Goal: Task Accomplishment & Management: Complete application form

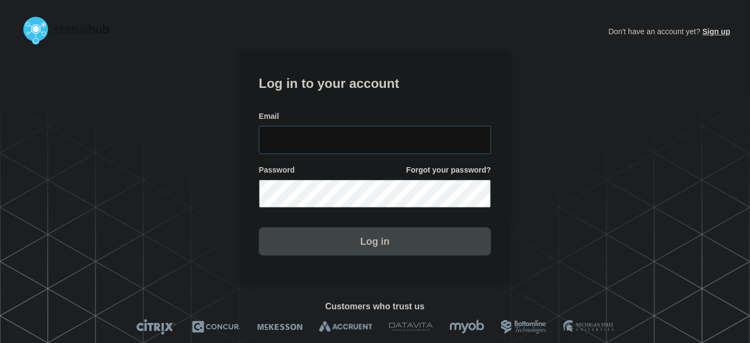
type input "tyler.wolkey@conexon.us"
click at [385, 131] on input "tyler.wolkey@conexon.us" at bounding box center [375, 140] width 232 height 28
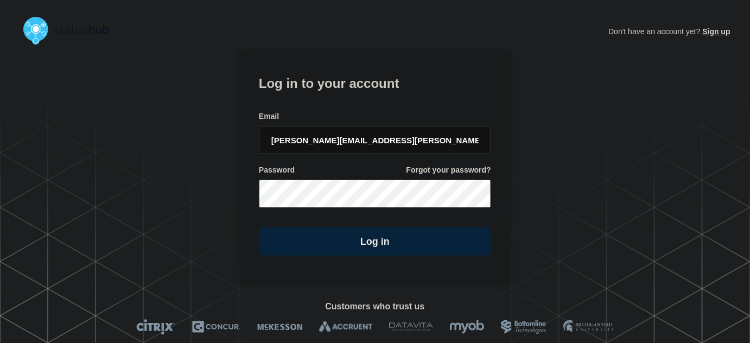
drag, startPoint x: 360, startPoint y: 91, endPoint x: 402, endPoint y: 118, distance: 49.8
click at [363, 92] on h1 "Log in to your account" at bounding box center [375, 82] width 232 height 20
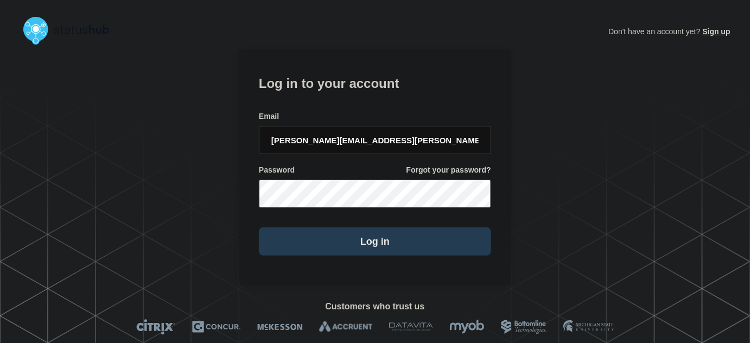
click at [356, 246] on button "Log in" at bounding box center [375, 241] width 232 height 28
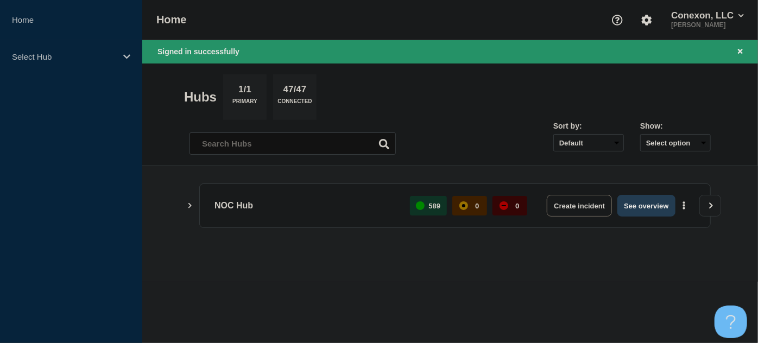
click at [634, 202] on button "See overview" at bounding box center [646, 206] width 58 height 22
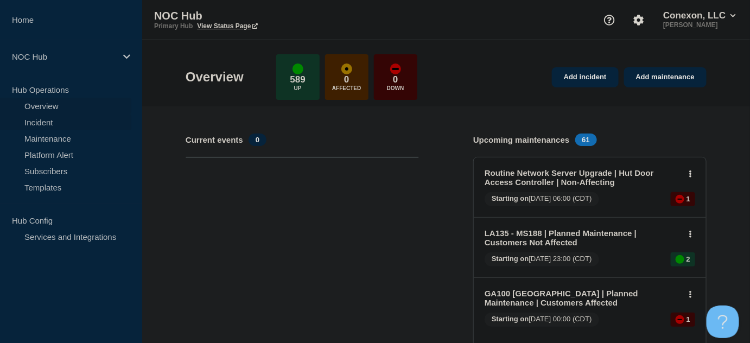
click at [31, 122] on link "Incident" at bounding box center [65, 122] width 131 height 16
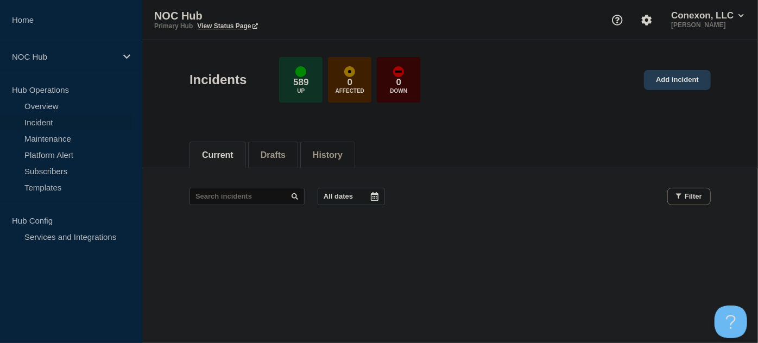
click at [676, 75] on link "Add incident" at bounding box center [677, 80] width 67 height 20
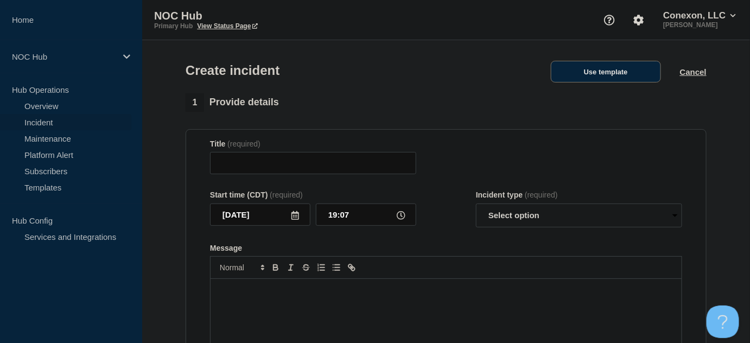
click at [613, 75] on button "Use template" at bounding box center [606, 72] width 110 height 22
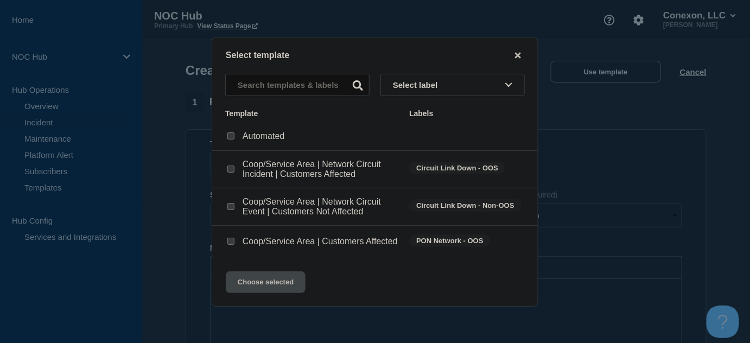
click at [233, 167] on input "Coop/Service Area | Network Circuit Incident | Customers Affected checkbox" at bounding box center [230, 169] width 7 height 7
checkbox input "true"
click at [234, 205] on input "Coop/Service Area | Network Circuit Event | Customers Not Affected checkbox" at bounding box center [230, 206] width 7 height 7
checkbox input "true"
checkbox input "false"
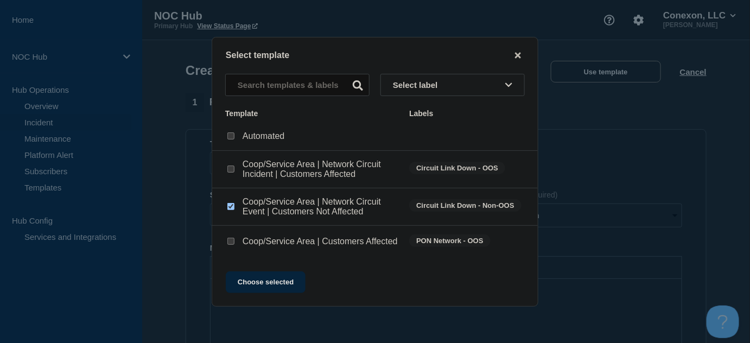
click at [227, 240] on div at bounding box center [230, 241] width 11 height 11
click at [229, 243] on input "Coop/Service Area | Customers Affected checkbox" at bounding box center [230, 241] width 7 height 7
checkbox input "true"
checkbox input "false"
drag, startPoint x: 259, startPoint y: 289, endPoint x: 264, endPoint y: 274, distance: 16.0
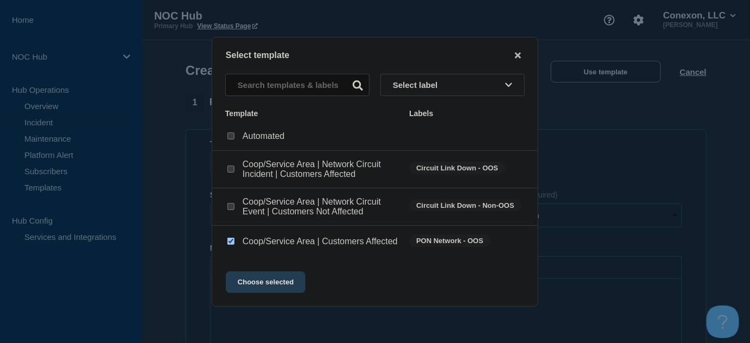
click at [259, 289] on button "Choose selected" at bounding box center [266, 282] width 80 height 22
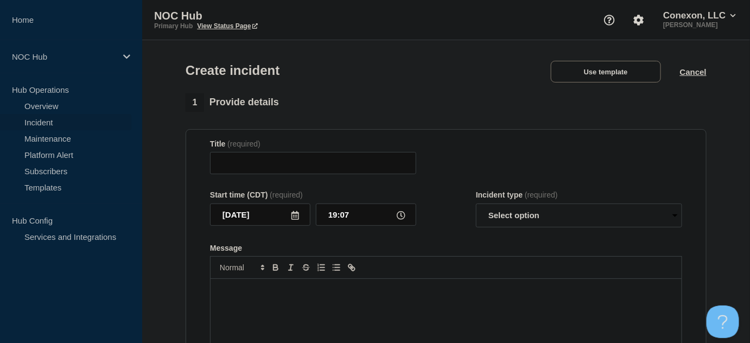
type input "Coop/Service Area | Customers Affected"
select select "investigating"
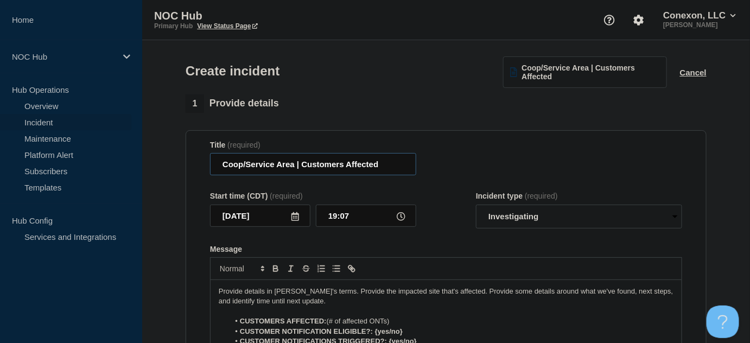
drag, startPoint x: 293, startPoint y: 166, endPoint x: 161, endPoint y: 158, distance: 132.6
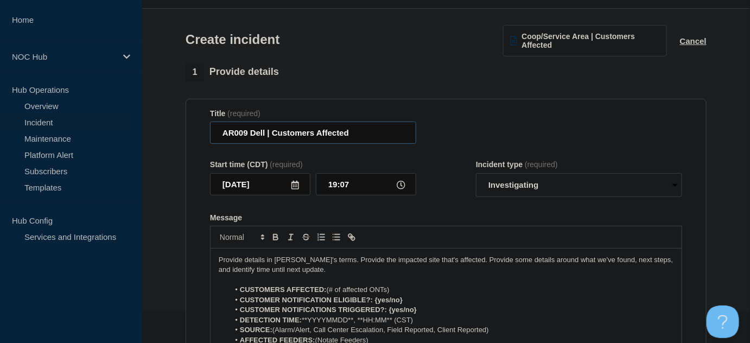
scroll to position [49, 0]
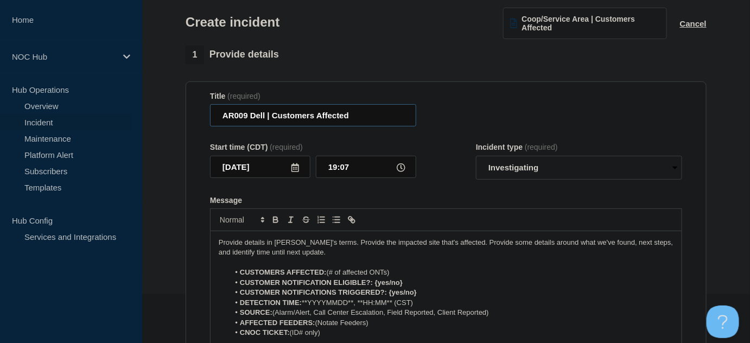
type input "AR009 Dell | Customers Affected"
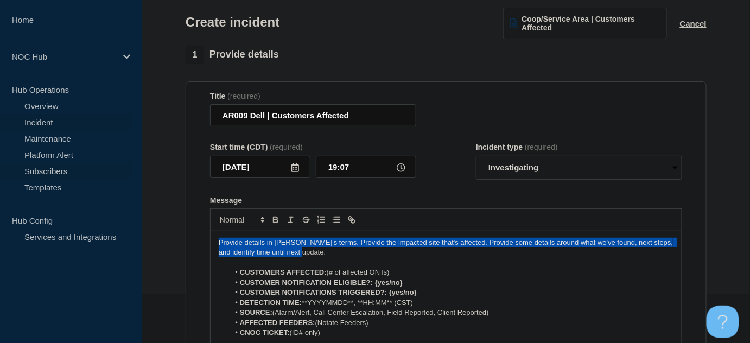
drag, startPoint x: 313, startPoint y: 252, endPoint x: 113, endPoint y: 170, distance: 215.7
click at [86, 208] on div "Home NOC Hub Hub Operations Overview Incident Maintenance Platform Alert Subscr…" at bounding box center [375, 330] width 750 height 759
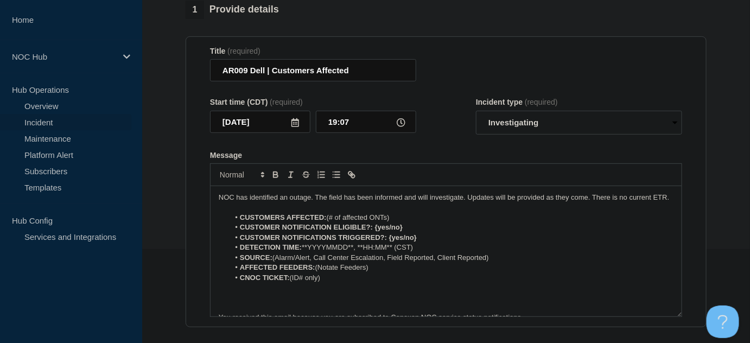
scroll to position [148, 0]
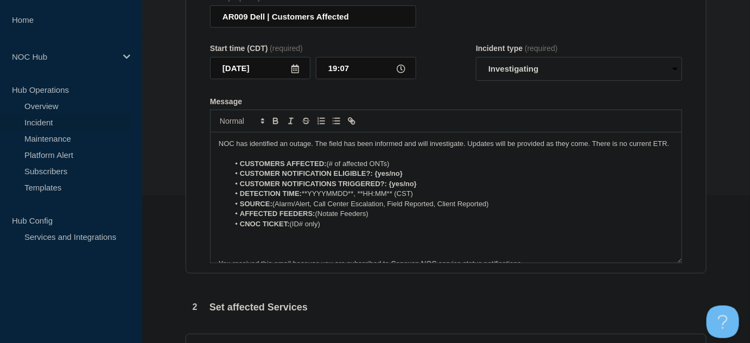
drag, startPoint x: 396, startPoint y: 173, endPoint x: 328, endPoint y: 173, distance: 67.8
click at [328, 169] on li "CUSTOMERS AFFECTED: (# of affected ONTs)" at bounding box center [452, 164] width 444 height 10
drag, startPoint x: 409, startPoint y: 183, endPoint x: 376, endPoint y: 187, distance: 33.8
click at [376, 179] on li "CUSTOMER NOTIFICATION ELIGIBLE?: {yes/no}" at bounding box center [452, 174] width 444 height 10
drag, startPoint x: 390, startPoint y: 192, endPoint x: 431, endPoint y: 194, distance: 41.8
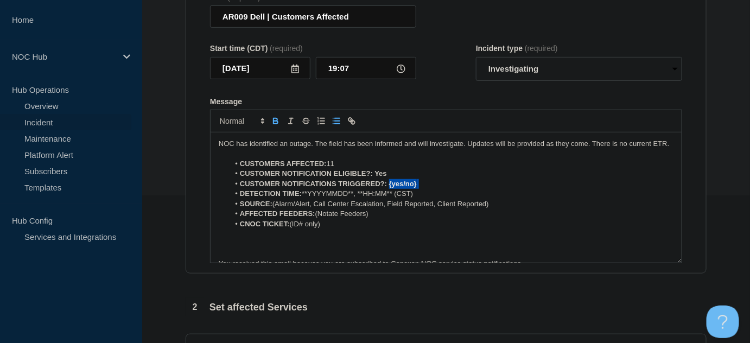
click at [430, 189] on li "CUSTOMER NOTIFICATIONS TRIGGERED?: {yes/no}" at bounding box center [452, 184] width 444 height 10
drag, startPoint x: 421, startPoint y: 202, endPoint x: 308, endPoint y: 205, distance: 112.4
click at [308, 199] on li "DETECTION TIME: **YYYYMMDD**, **HH:MM** (CST)" at bounding box center [452, 194] width 444 height 10
drag, startPoint x: 275, startPoint y: 214, endPoint x: 505, endPoint y: 212, distance: 230.7
click at [505, 209] on li "SOURCE: (Alarm/Alert, Call Center Escalation, Field Reported, Client Reported)" at bounding box center [452, 204] width 444 height 10
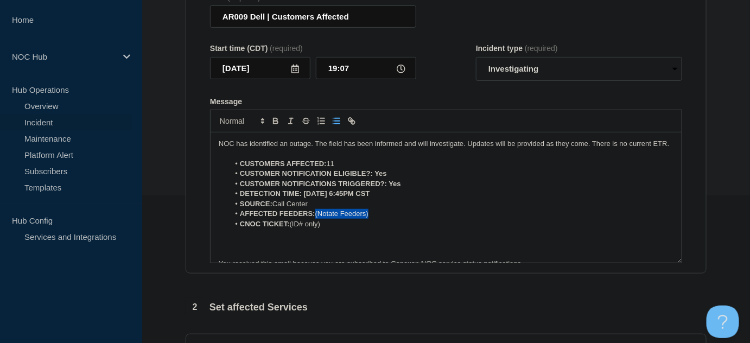
drag, startPoint x: 321, startPoint y: 224, endPoint x: 399, endPoint y: 217, distance: 78.4
click at [392, 219] on li "AFFECTED FEEDERS: (Notate Feeders)" at bounding box center [452, 214] width 444 height 10
drag, startPoint x: 292, startPoint y: 234, endPoint x: 354, endPoint y: 238, distance: 62.0
click at [354, 229] on li "CNOC TICKET: (ID# only)" at bounding box center [452, 224] width 444 height 10
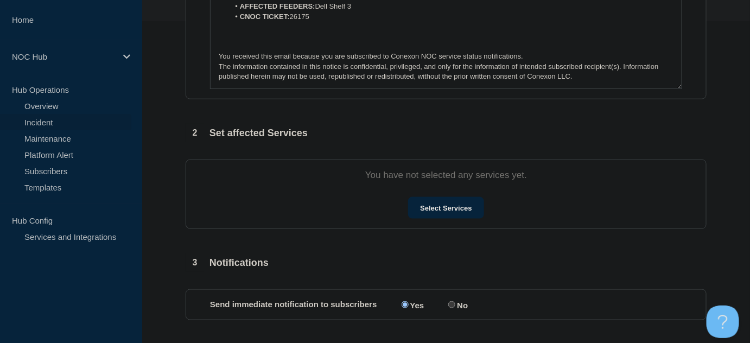
scroll to position [345, 0]
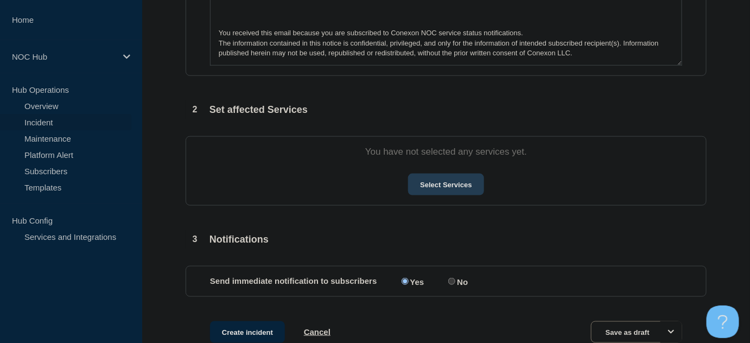
click at [425, 189] on button "Select Services" at bounding box center [445, 185] width 75 height 22
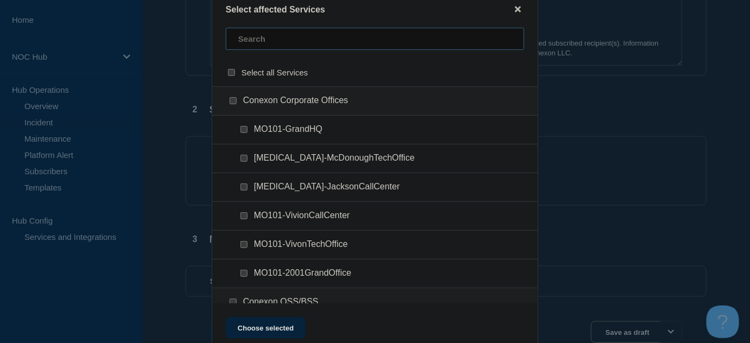
click at [265, 28] on input "text" at bounding box center [375, 39] width 298 height 22
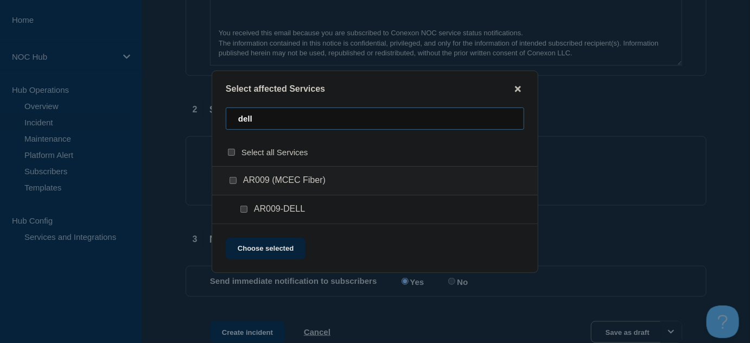
type input "dell"
click at [244, 208] on input "AR009-DELL checkbox" at bounding box center [243, 209] width 7 height 7
checkbox input "true"
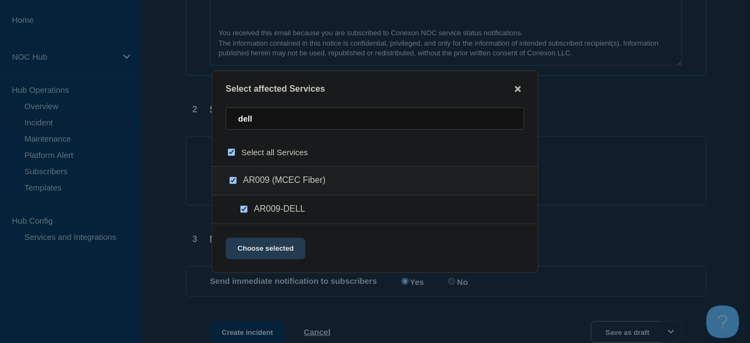
click at [269, 249] on button "Choose selected" at bounding box center [266, 249] width 80 height 22
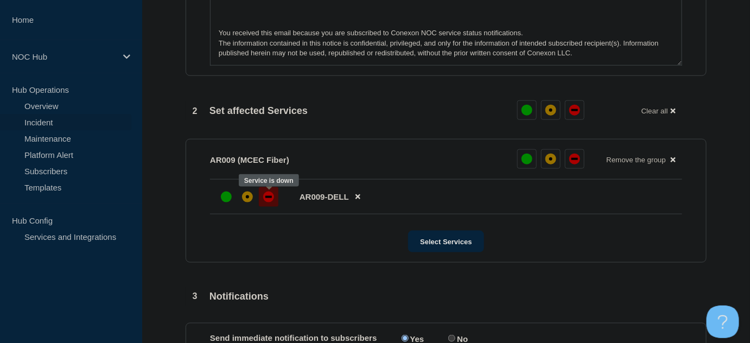
click at [264, 202] on div "down" at bounding box center [268, 197] width 11 height 11
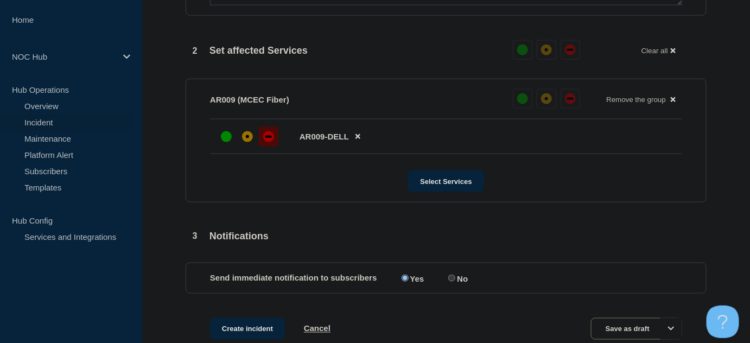
scroll to position [474, 0]
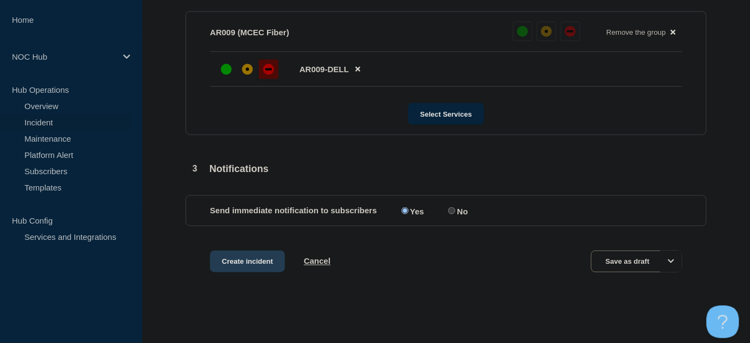
click at [253, 257] on button "Create incident" at bounding box center [247, 262] width 75 height 22
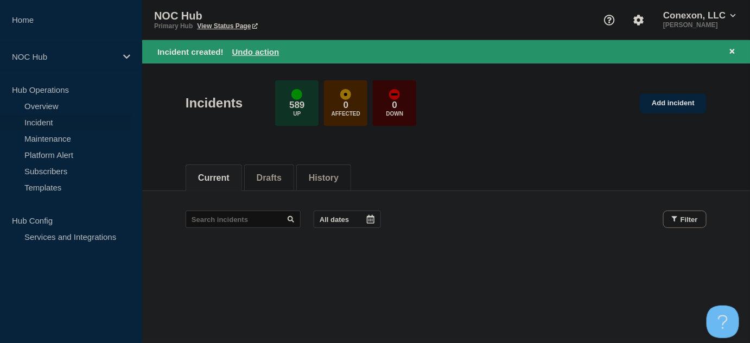
click at [40, 120] on link "Incident" at bounding box center [65, 122] width 131 height 16
click at [45, 139] on link "Maintenance" at bounding box center [65, 138] width 131 height 16
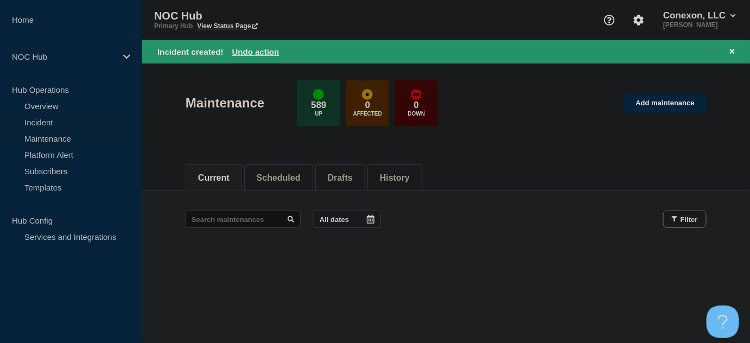
click at [45, 122] on link "Incident" at bounding box center [65, 122] width 131 height 16
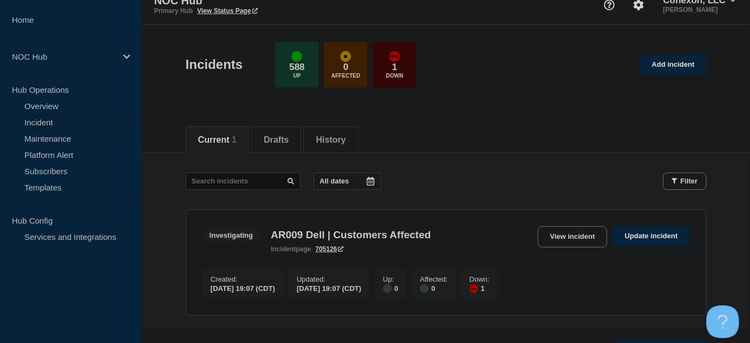
scroll to position [136, 0]
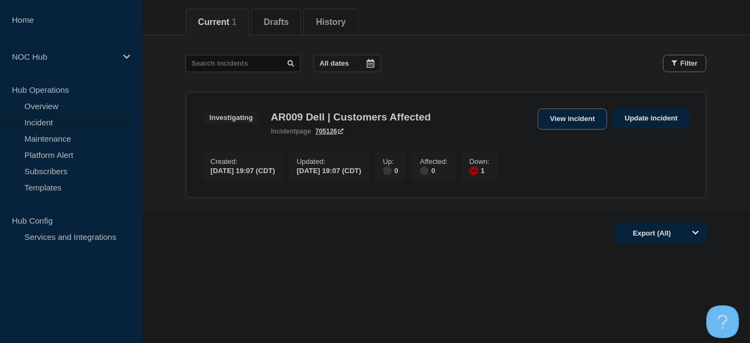
click at [567, 117] on link "View incident" at bounding box center [573, 119] width 70 height 21
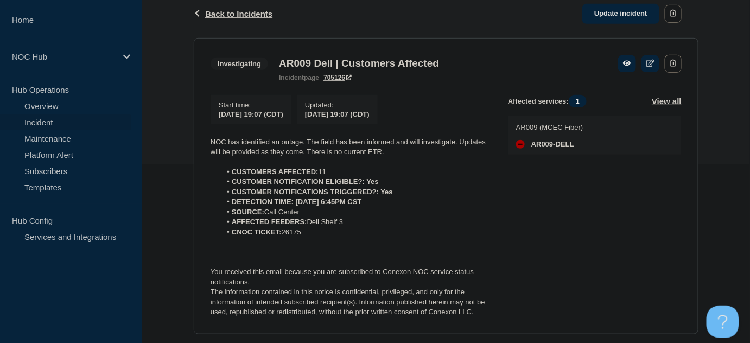
scroll to position [197, 0]
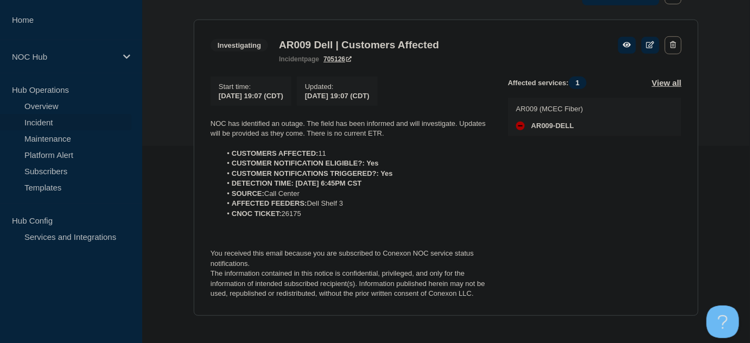
drag, startPoint x: 318, startPoint y: 221, endPoint x: 204, endPoint y: 130, distance: 146.0
click at [204, 130] on section "Investigating AR009 Dell | Customers Affected incident page 705126 Start time :…" at bounding box center [446, 168] width 505 height 296
copy div "NOC has identified an outage. The field has been informed and will investigate.…"
click at [42, 128] on link "Incident" at bounding box center [65, 122] width 131 height 16
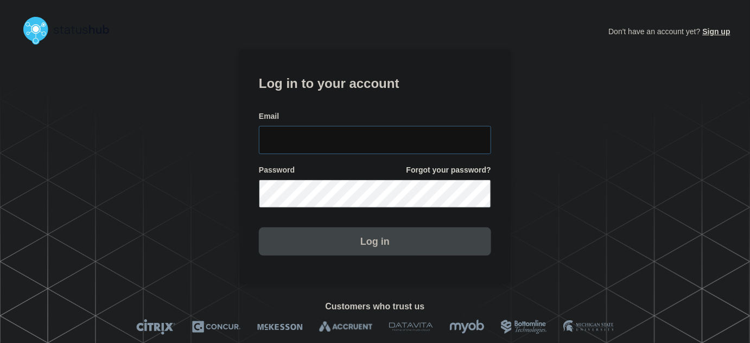
type input "[PERSON_NAME][EMAIL_ADDRESS][PERSON_NAME][DOMAIN_NAME]"
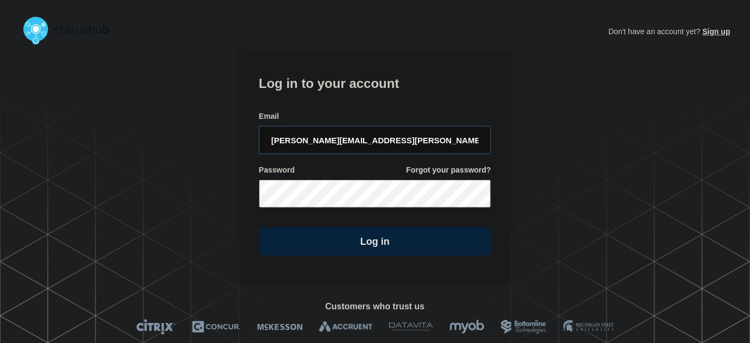
drag, startPoint x: 0, startPoint y: 0, endPoint x: 394, endPoint y: 128, distance: 414.1
click at [394, 128] on input "[PERSON_NAME][EMAIL_ADDRESS][PERSON_NAME][DOMAIN_NAME]" at bounding box center [375, 140] width 232 height 28
drag, startPoint x: 394, startPoint y: 106, endPoint x: 462, endPoint y: 220, distance: 132.4
click at [411, 124] on form "Log in to your account Email [PERSON_NAME][EMAIL_ADDRESS][PERSON_NAME][DOMAIN_N…" at bounding box center [375, 163] width 232 height 183
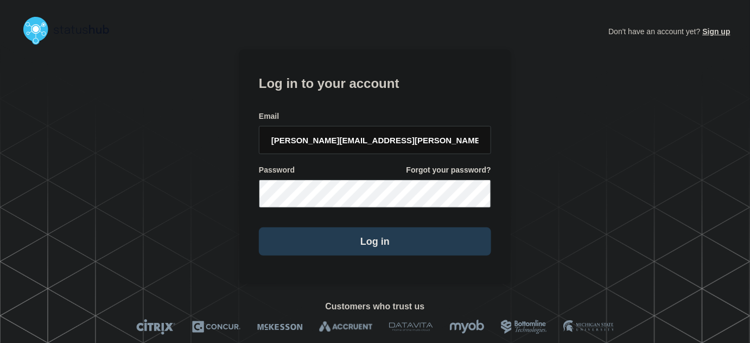
click at [422, 249] on button "Log in" at bounding box center [375, 241] width 232 height 28
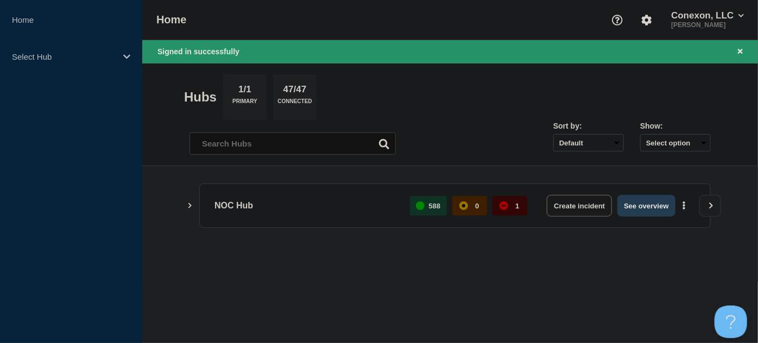
click at [630, 207] on button "See overview" at bounding box center [646, 206] width 58 height 22
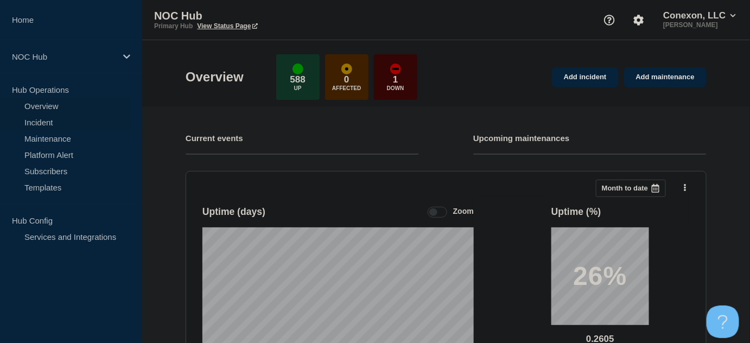
click at [37, 117] on link "Incident" at bounding box center [65, 122] width 131 height 16
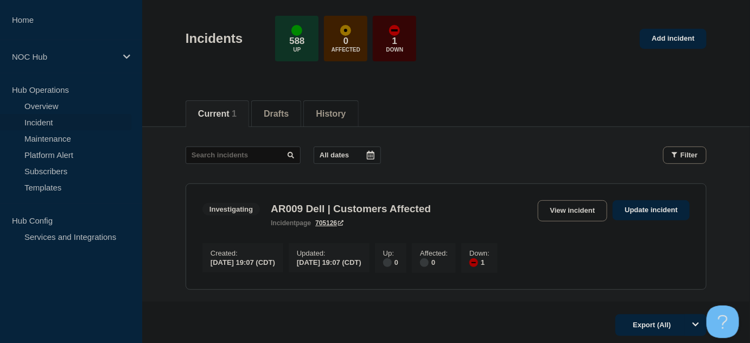
scroll to position [136, 0]
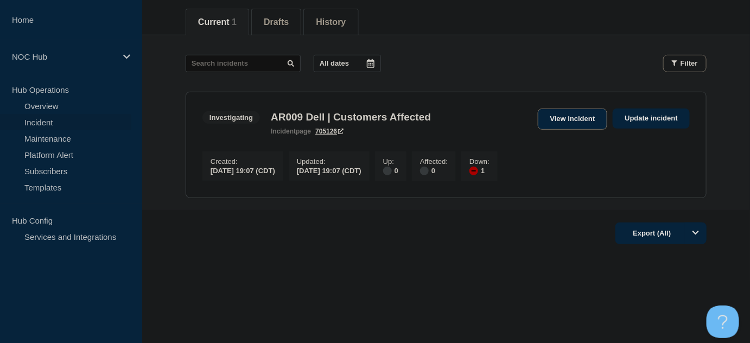
click at [570, 116] on link "View incident" at bounding box center [573, 119] width 70 height 21
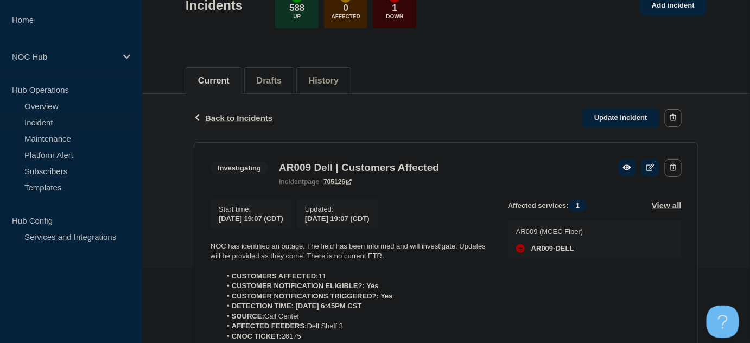
scroll to position [207, 0]
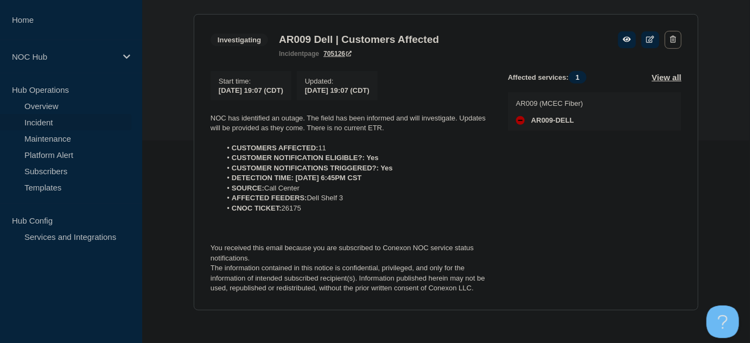
click at [187, 114] on div "Back Back to Incidents Update incident Investigating AR009 Dell | Customers Aff…" at bounding box center [446, 146] width 521 height 361
drag, startPoint x: 340, startPoint y: 205, endPoint x: 201, endPoint y: 117, distance: 164.3
click at [201, 117] on section "Investigating AR009 Dell | Customers Affected incident page 705126 Start time :…" at bounding box center [446, 162] width 505 height 296
copy div "NOC has identified an outage. The field has been informed and will investigate.…"
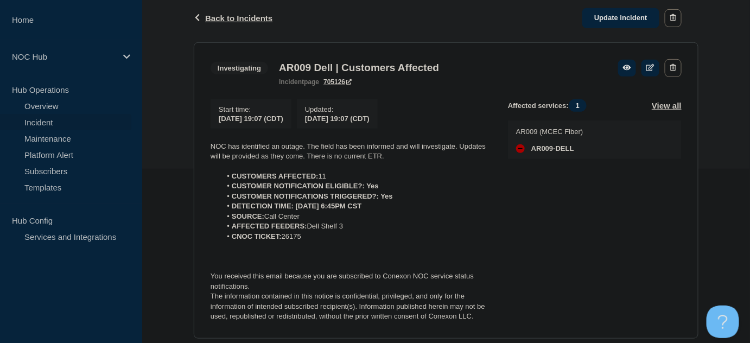
scroll to position [59, 0]
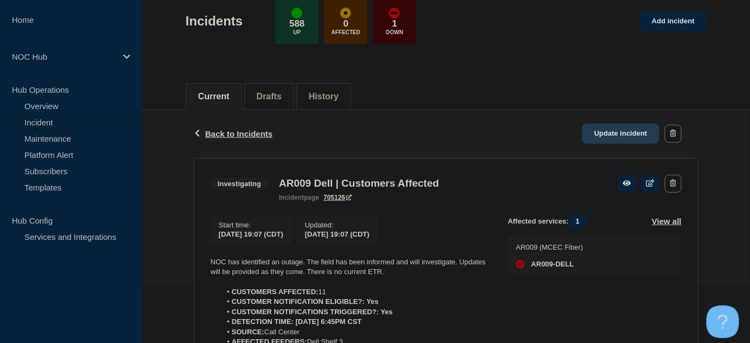
drag, startPoint x: 637, startPoint y: 139, endPoint x: 586, endPoint y: 162, distance: 55.2
click at [637, 139] on link "Update incident" at bounding box center [620, 134] width 77 height 20
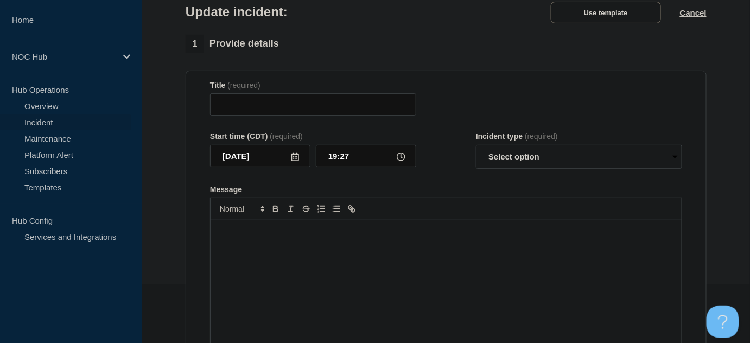
type input "AR009 Dell | Customers Affected"
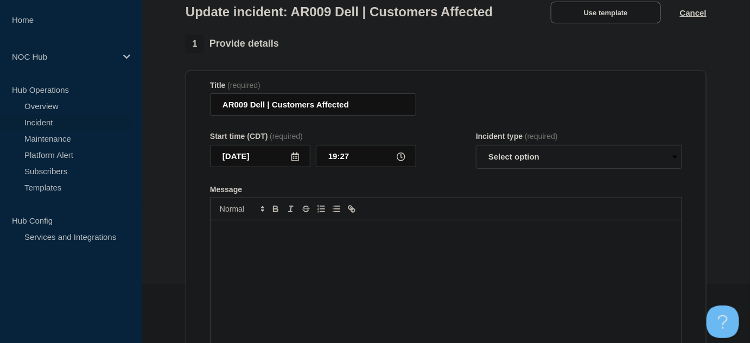
click at [380, 261] on div "Message" at bounding box center [446, 285] width 471 height 130
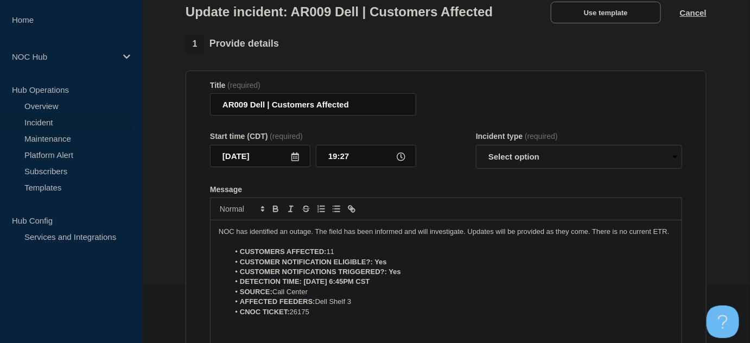
scroll to position [62, 0]
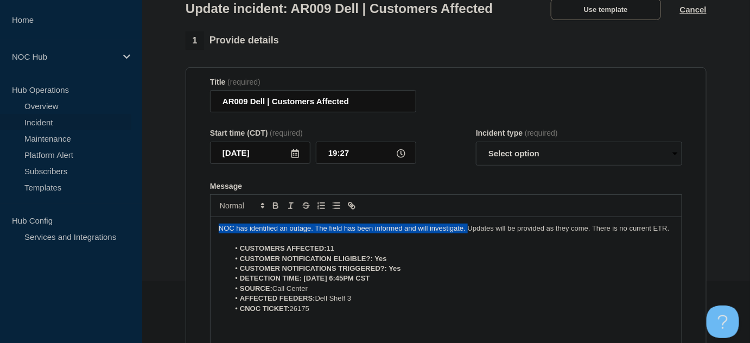
drag, startPoint x: 466, startPoint y: 248, endPoint x: 204, endPoint y: 248, distance: 262.1
click at [204, 248] on section "Title (required) AR009 Dell | Customers Affected Start time (CDT) (required) [D…" at bounding box center [446, 212] width 521 height 291
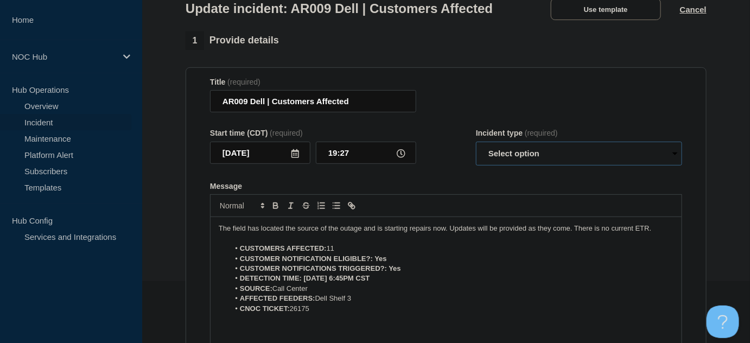
drag, startPoint x: 542, startPoint y: 177, endPoint x: 539, endPoint y: 185, distance: 7.4
click at [542, 166] on select "Select option Investigating Identified Monitoring Resolved" at bounding box center [579, 154] width 206 height 24
select select "identified"
click at [476, 162] on select "Select option Investigating Identified Monitoring Resolved" at bounding box center [579, 154] width 206 height 24
click at [439, 166] on div "Start time (CDT) (required) [DATE] 19:27 Incident type (required) Select option…" at bounding box center [446, 147] width 472 height 37
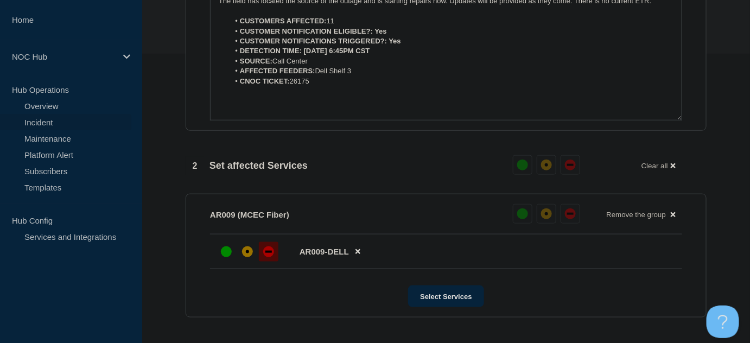
scroll to position [259, 0]
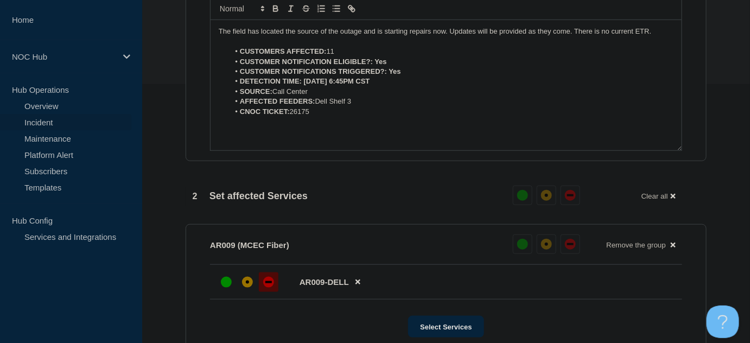
click at [337, 56] on li "CUSTOMERS AFFECTED: 11" at bounding box center [452, 52] width 444 height 10
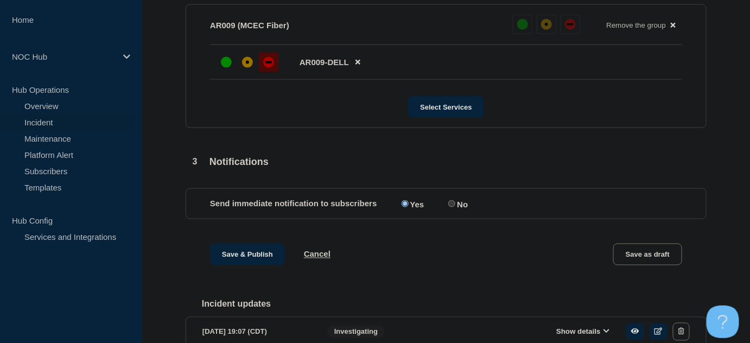
scroll to position [555, 0]
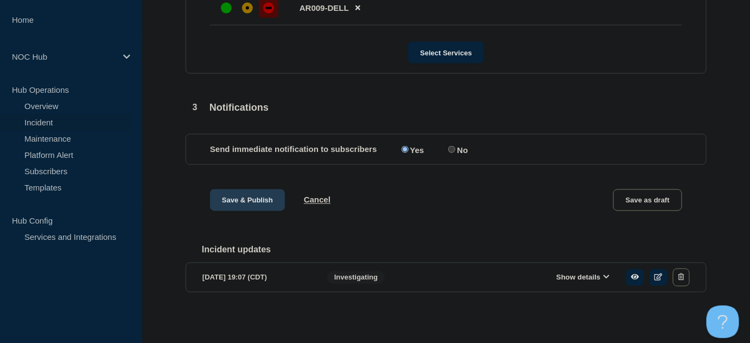
click at [240, 193] on button "Save & Publish" at bounding box center [247, 200] width 75 height 22
